Goal: Find contact information: Find contact information

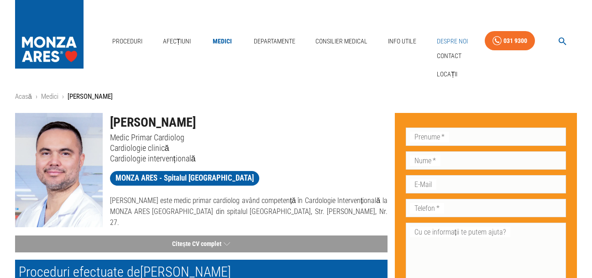
click at [457, 37] on link "Despre Noi" at bounding box center [452, 41] width 38 height 19
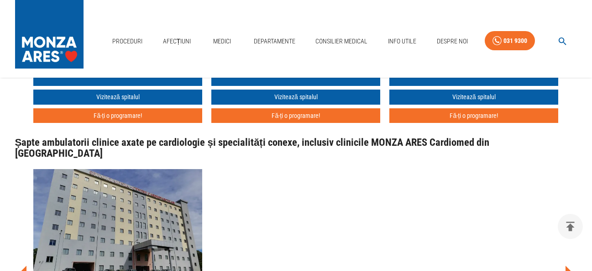
scroll to position [1279, 0]
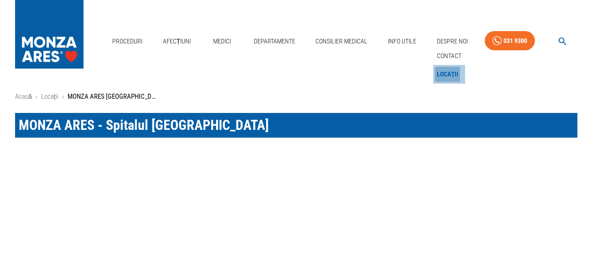
click at [444, 75] on link "Locații" at bounding box center [448, 74] width 26 height 15
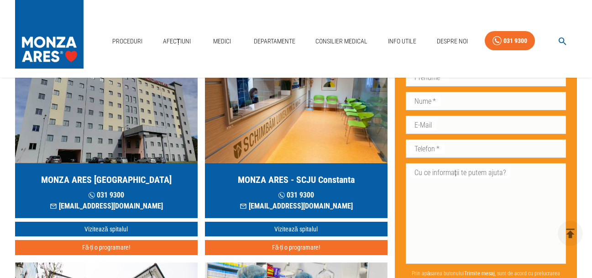
scroll to position [91, 0]
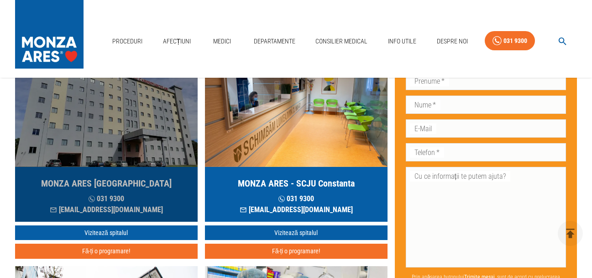
click at [137, 130] on img "button" at bounding box center [106, 112] width 183 height 110
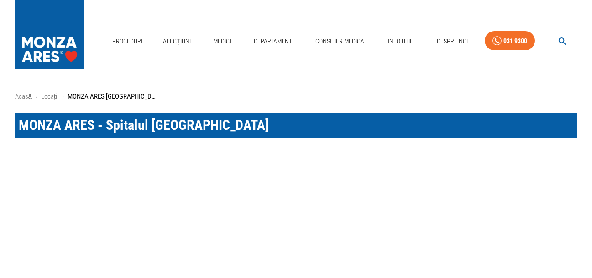
click at [33, 96] on ol "Acasă › Locații › MONZA ARES [GEOGRAPHIC_DATA]" at bounding box center [296, 96] width 563 height 11
click at [25, 96] on link "Acasă" at bounding box center [23, 96] width 17 height 8
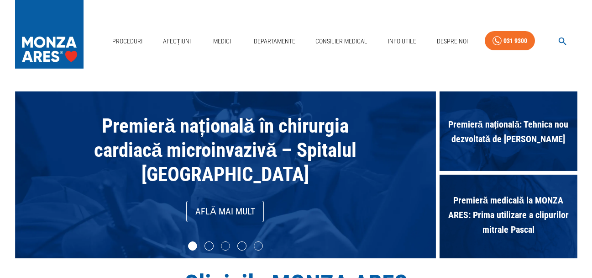
click at [564, 42] on icon "button" at bounding box center [563, 41] width 8 height 8
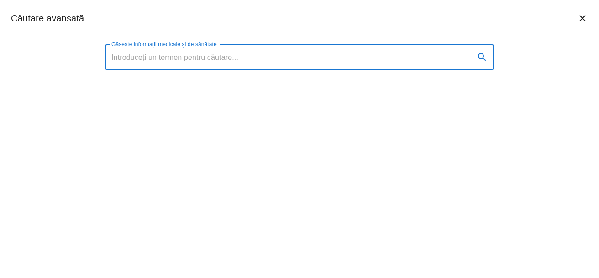
click at [581, 22] on icon "închide căutarea" at bounding box center [582, 18] width 11 height 11
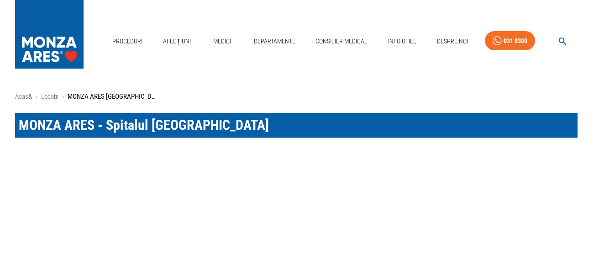
click at [578, 17] on icon "închide căutarea" at bounding box center [582, 18] width 11 height 11
click at [580, 17] on icon "închide căutarea" at bounding box center [583, 18] width 6 height 6
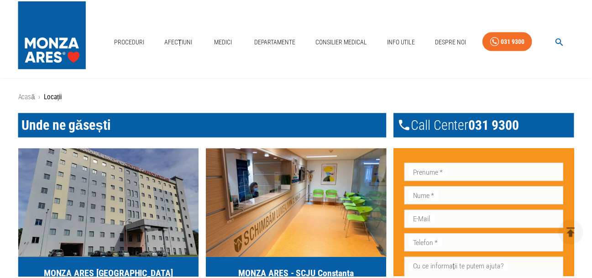
scroll to position [91, 0]
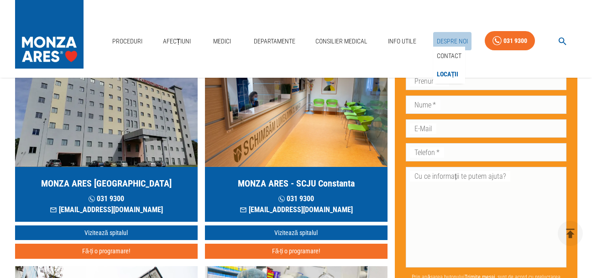
click at [440, 39] on link "Despre Noi" at bounding box center [452, 41] width 38 height 19
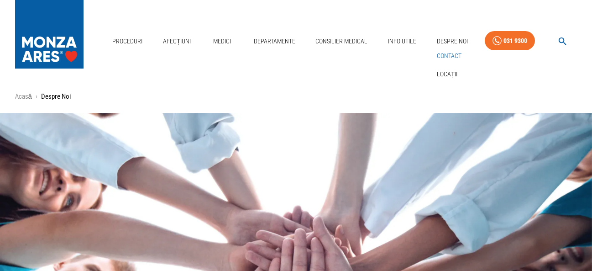
click at [444, 53] on link "Contact" at bounding box center [449, 55] width 28 height 15
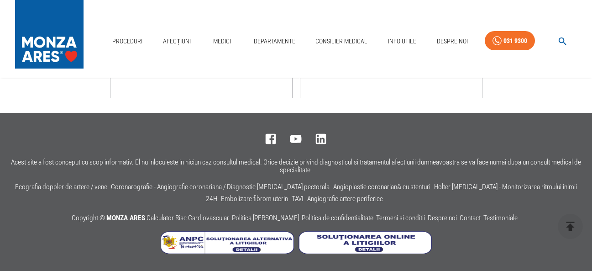
scroll to position [865, 0]
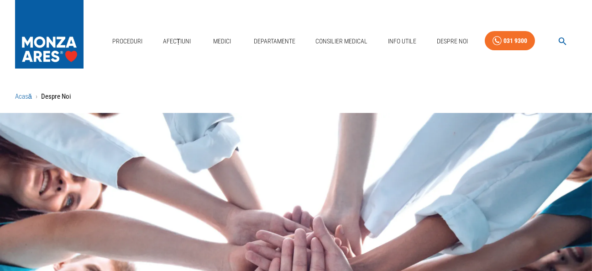
click at [24, 95] on link "Acasă" at bounding box center [23, 96] width 17 height 8
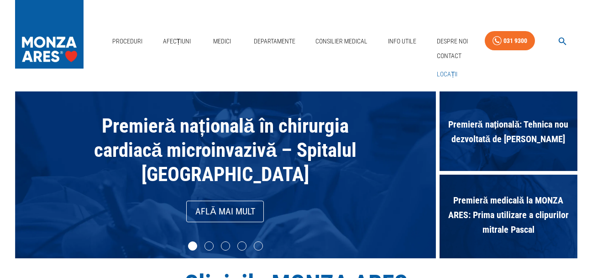
click at [445, 72] on link "Locații" at bounding box center [447, 74] width 25 height 15
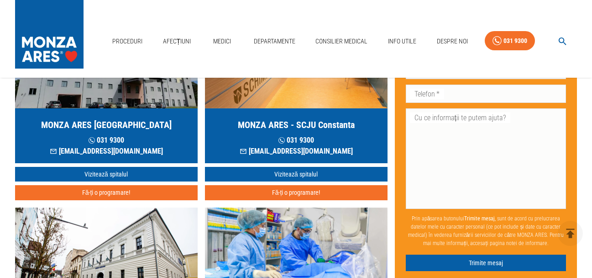
scroll to position [183, 0]
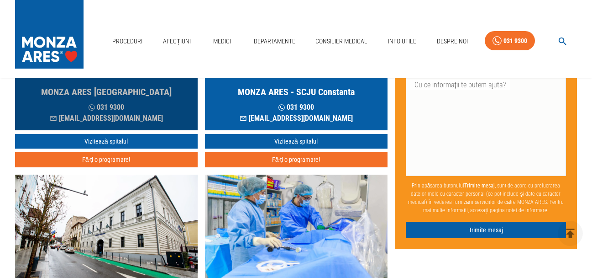
click at [133, 113] on p "031 9300" at bounding box center [106, 107] width 113 height 11
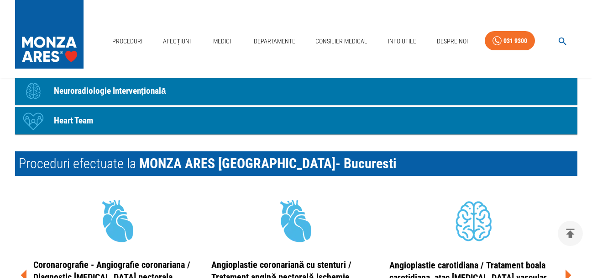
scroll to position [1279, 0]
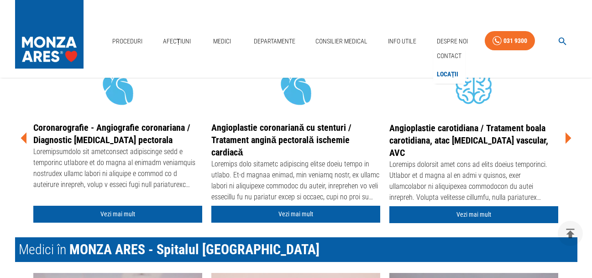
click at [443, 74] on link "Locații" at bounding box center [448, 74] width 26 height 15
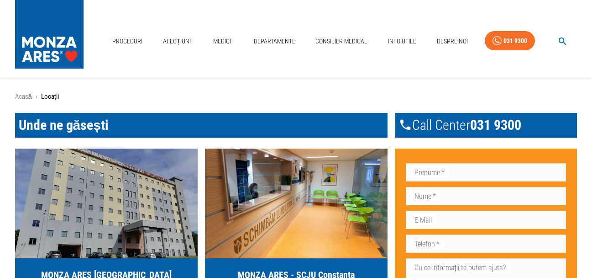
scroll to position [137, 0]
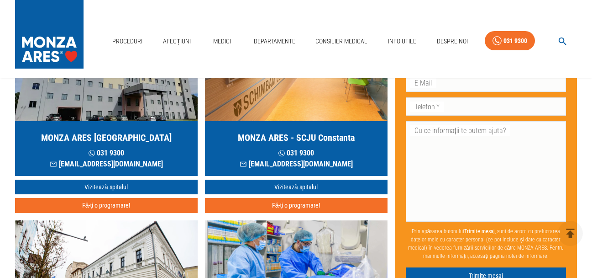
click at [164, 152] on div "MONZA ARES [GEOGRAPHIC_DATA] [PHONE_NUMBER] [EMAIL_ADDRESS][DOMAIN_NAME]" at bounding box center [106, 148] width 183 height 55
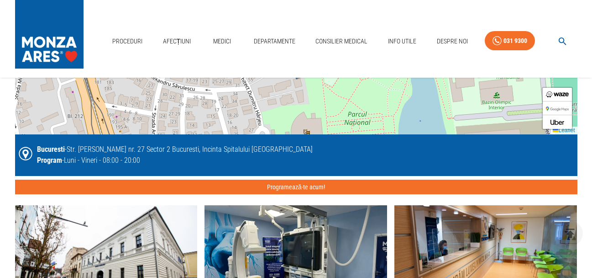
scroll to position [2101, 0]
